Goal: Transaction & Acquisition: Book appointment/travel/reservation

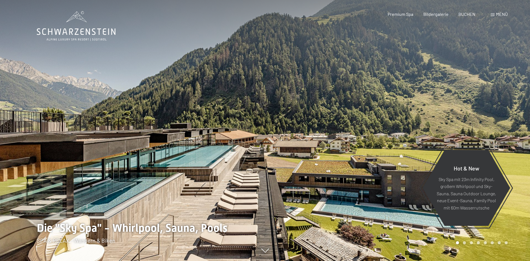
click at [466, 16] on span "BUCHEN" at bounding box center [467, 13] width 17 height 5
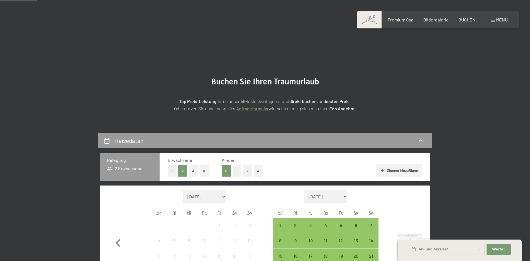
scroll to position [114, 0]
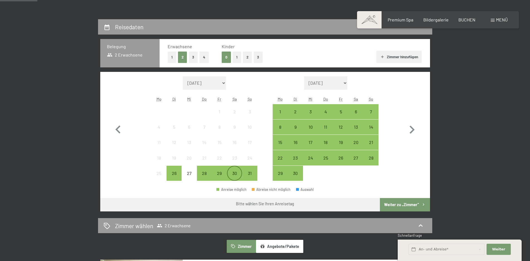
click at [236, 172] on div "30" at bounding box center [235, 178] width 14 height 14
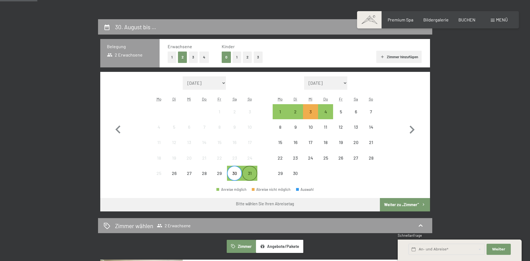
click at [247, 172] on div "31" at bounding box center [250, 178] width 14 height 14
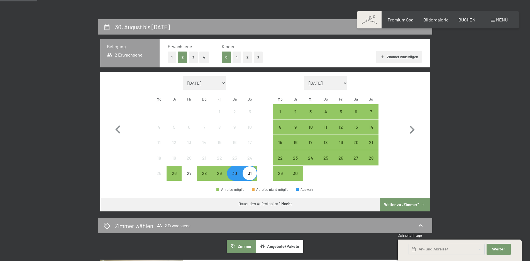
click at [395, 201] on button "Weiter zu „Zimmer“" at bounding box center [405, 204] width 50 height 13
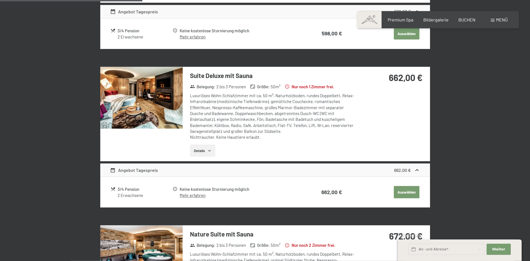
scroll to position [303, 0]
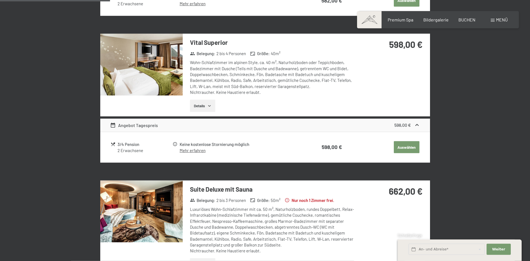
click at [159, 80] on img at bounding box center [141, 65] width 82 height 62
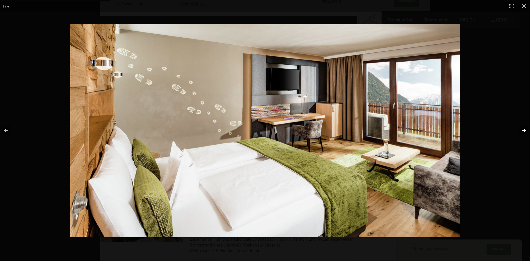
click at [526, 130] on button "button" at bounding box center [520, 131] width 19 height 28
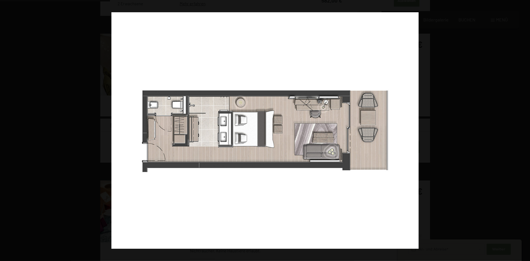
click at [526, 130] on button "button" at bounding box center [520, 131] width 19 height 28
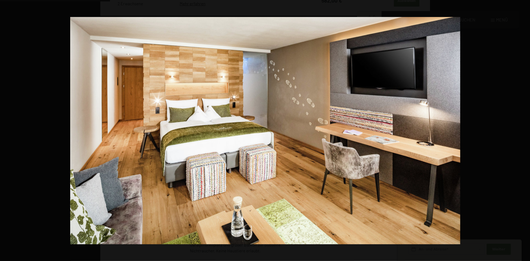
click at [526, 130] on button "button" at bounding box center [520, 131] width 19 height 28
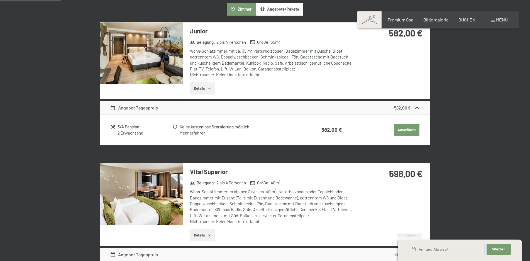
scroll to position [161, 0]
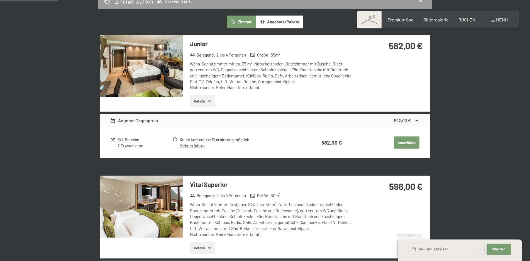
click at [136, 68] on img at bounding box center [141, 66] width 82 height 62
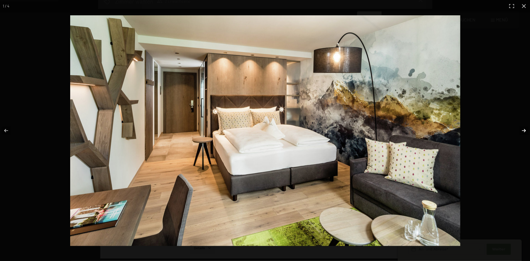
click at [521, 129] on button "button" at bounding box center [520, 131] width 19 height 28
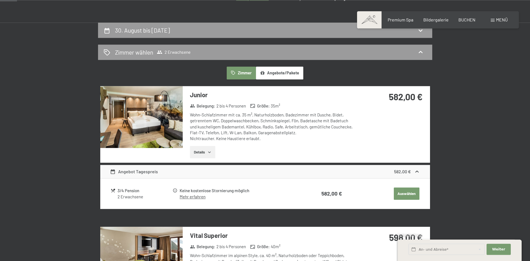
scroll to position [133, 0]
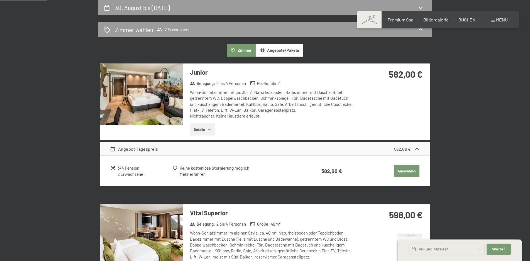
click at [187, 175] on link "Mehr erfahren" at bounding box center [193, 174] width 26 height 5
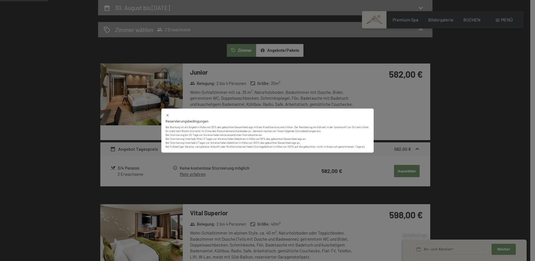
click at [157, 188] on div "Reservierungsbedingungen Bei Buchung ist ein Angeld in Höhe von 30% des gebucht…" at bounding box center [267, 130] width 535 height 261
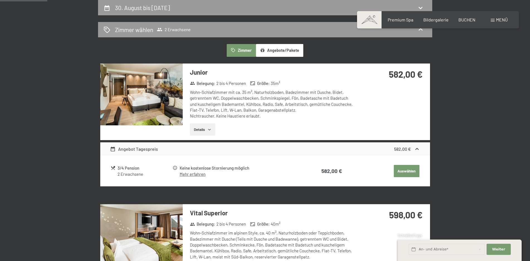
click at [203, 131] on button "Details" at bounding box center [202, 129] width 25 height 12
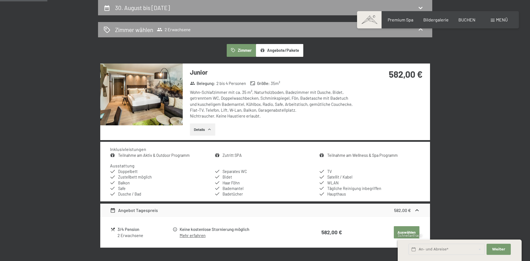
click at [158, 97] on img at bounding box center [141, 95] width 82 height 62
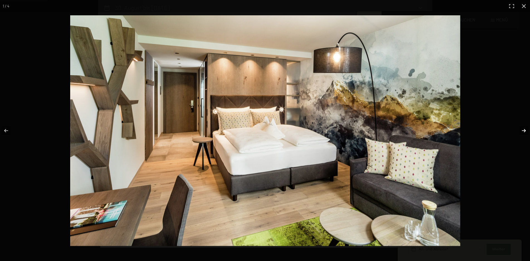
click at [526, 130] on button "button" at bounding box center [520, 131] width 19 height 28
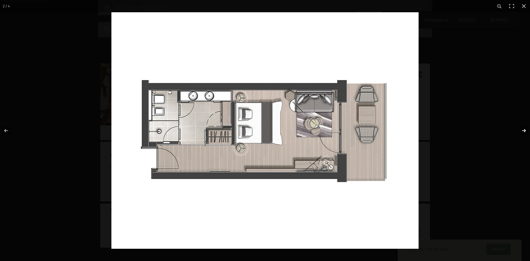
click at [526, 130] on button "button" at bounding box center [520, 131] width 19 height 28
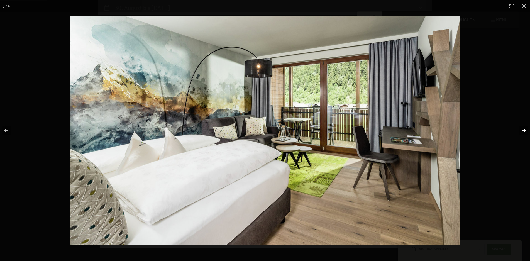
click at [526, 130] on button "button" at bounding box center [520, 131] width 19 height 28
